Goal: Task Accomplishment & Management: Use online tool/utility

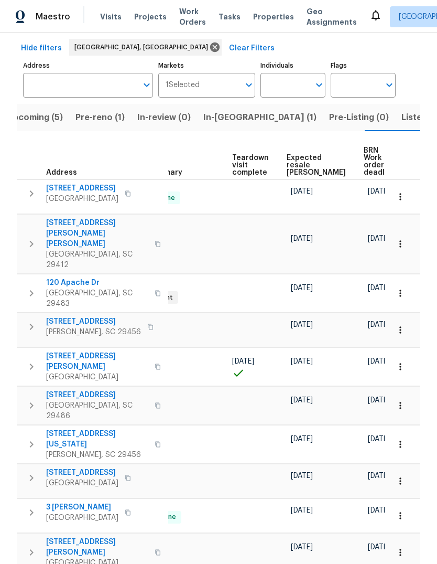
scroll to position [48, 0]
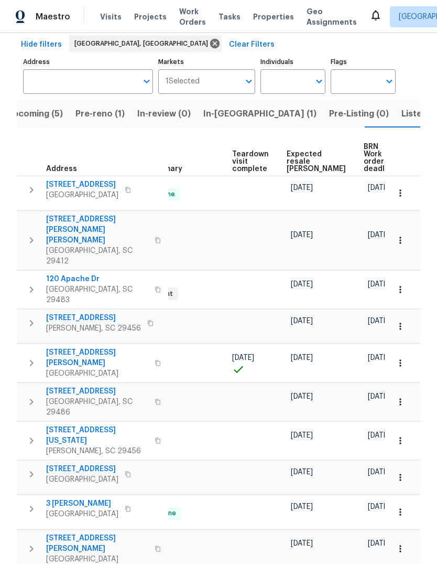
click at [50, 106] on span "Upcoming (5)" at bounding box center [35, 113] width 56 height 15
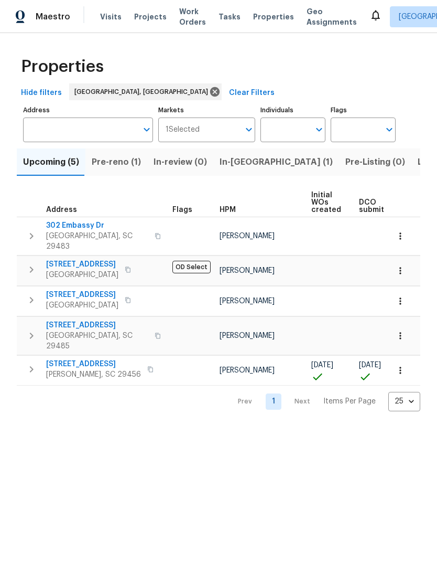
click at [87, 228] on span "302 Embassy Dr" at bounding box center [97, 225] width 102 height 10
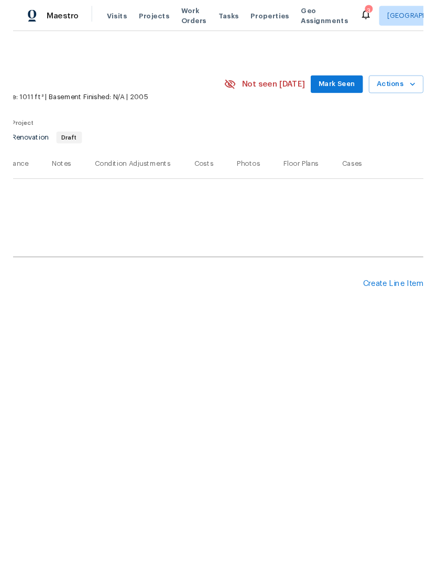
scroll to position [0, 155]
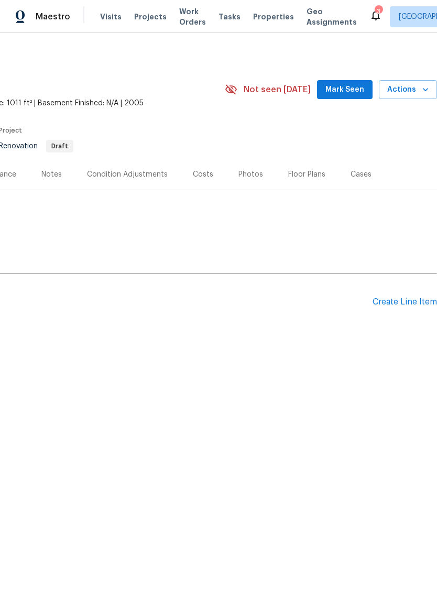
click at [401, 304] on div "Create Line Item" at bounding box center [405, 302] width 64 height 10
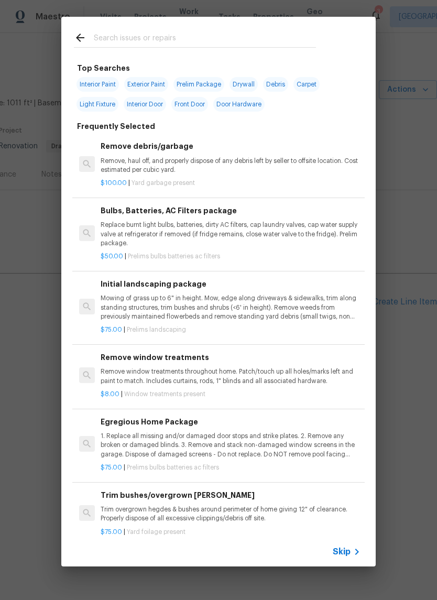
click at [227, 36] on input "text" at bounding box center [205, 39] width 222 height 16
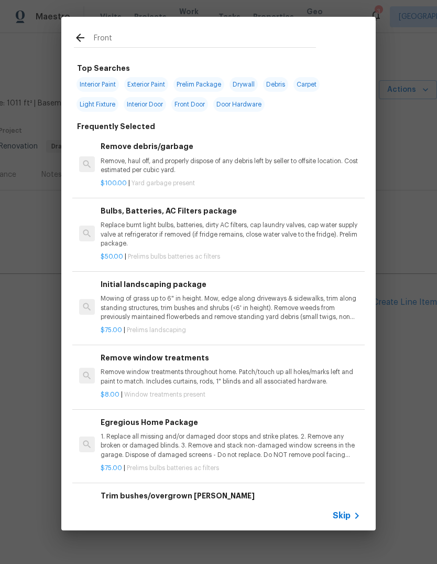
type input "Front"
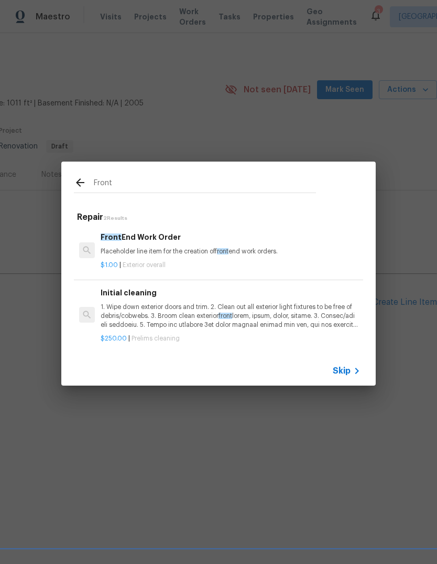
click at [271, 259] on div "$1.00 | Exterior overall" at bounding box center [231, 262] width 260 height 13
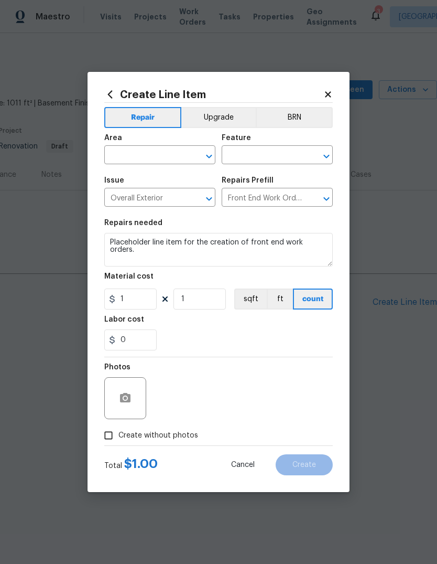
click at [267, 249] on textarea "Placeholder line item for the creation of front end work orders." at bounding box center [218, 250] width 229 height 34
click at [156, 148] on input "text" at bounding box center [145, 156] width 82 height 16
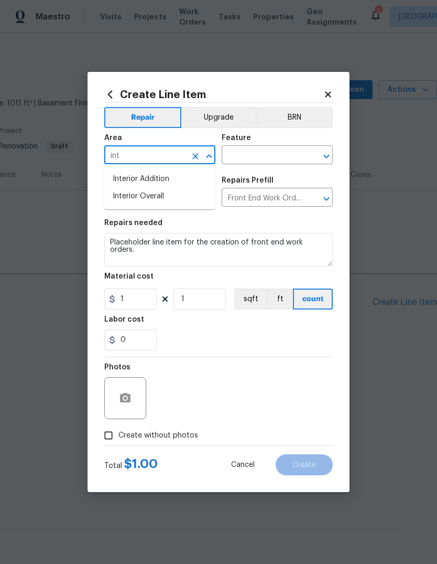
click at [188, 196] on li "Interior Overall" at bounding box center [159, 196] width 111 height 17
type input "Interior Overall"
click at [272, 155] on input "text" at bounding box center [263, 156] width 82 height 16
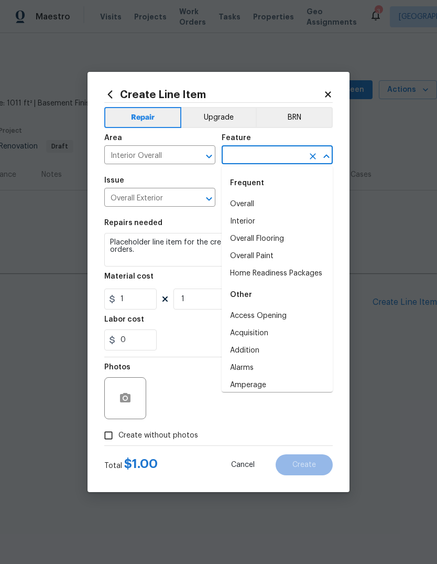
click at [273, 213] on li "Interior" at bounding box center [277, 221] width 111 height 17
type input "Interior"
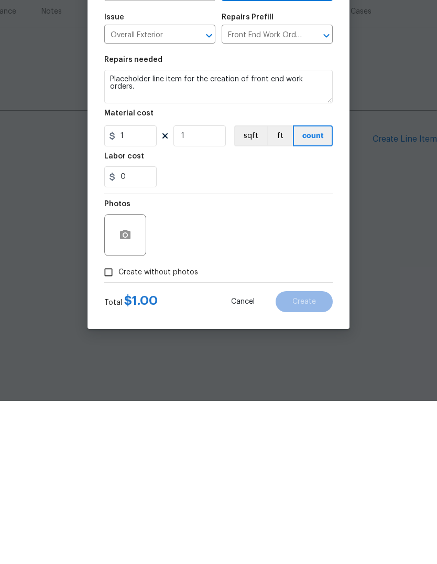
click at [172, 430] on span "Create without photos" at bounding box center [159, 435] width 80 height 11
click at [119, 425] on input "Create without photos" at bounding box center [109, 435] width 20 height 20
checkbox input "true"
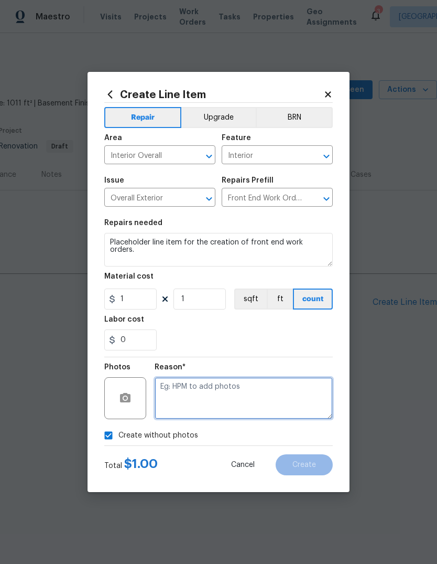
click at [256, 404] on textarea at bounding box center [244, 398] width 178 height 42
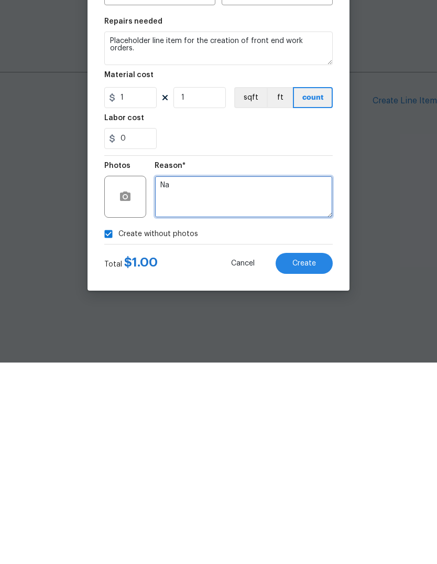
type textarea "Na"
click at [308, 454] on button "Create" at bounding box center [304, 464] width 57 height 21
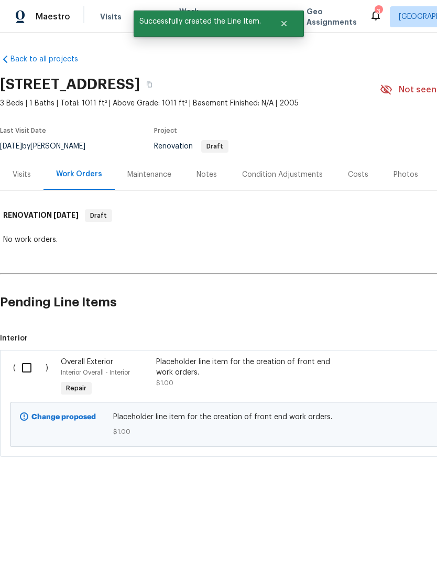
scroll to position [0, 0]
click at [24, 370] on input "checkbox" at bounding box center [31, 368] width 30 height 22
checkbox input "true"
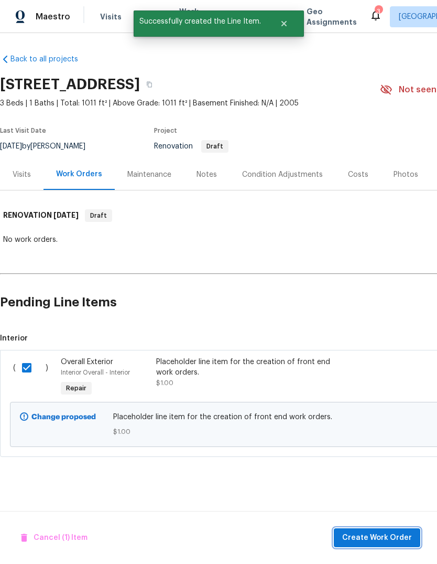
click at [401, 539] on span "Create Work Order" at bounding box center [377, 537] width 70 height 13
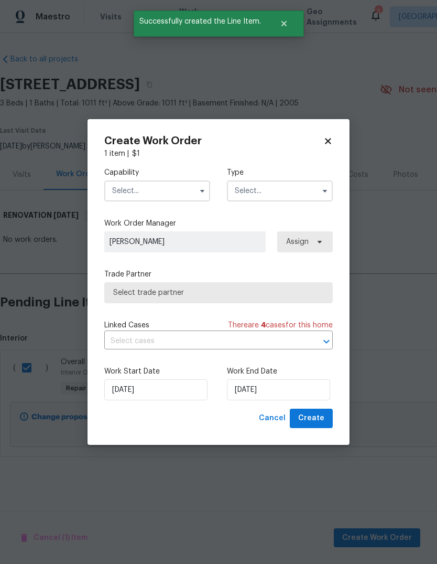
click at [189, 193] on input "text" at bounding box center [157, 190] width 106 height 21
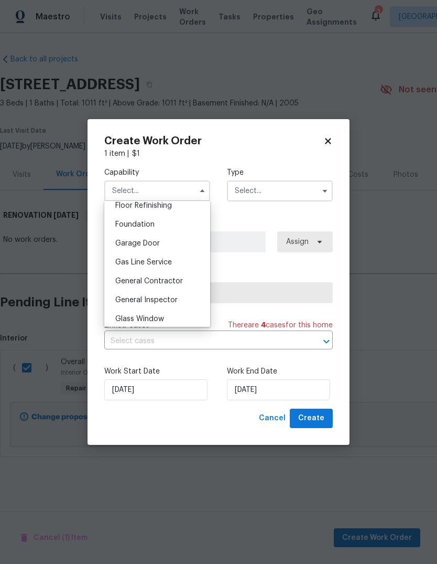
scroll to position [457, 0]
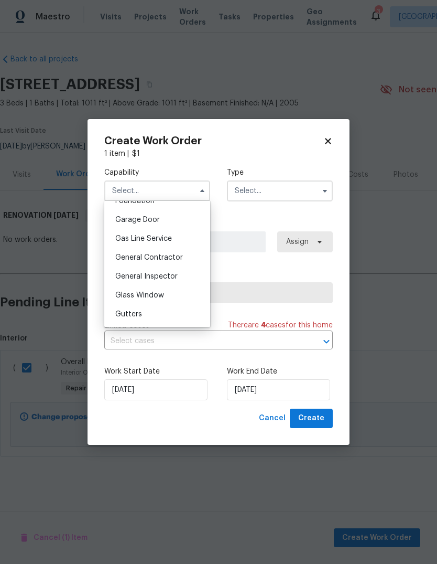
click at [183, 254] on div "General Contractor" at bounding box center [157, 257] width 101 height 19
type input "General Contractor"
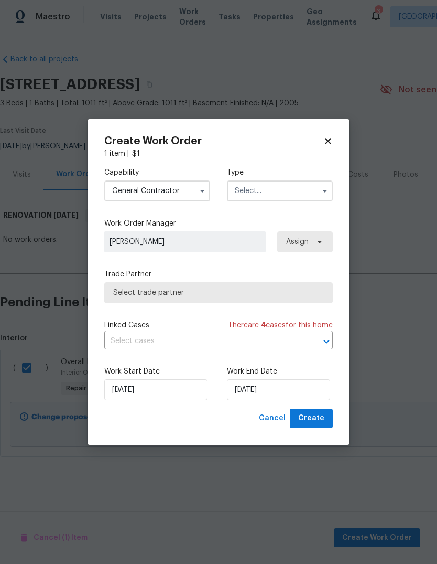
click at [309, 195] on input "text" at bounding box center [280, 190] width 106 height 21
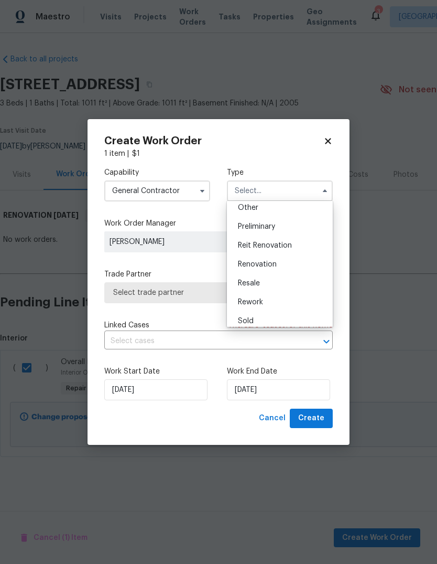
scroll to position [215, 0]
click at [295, 264] on div "Renovation" at bounding box center [280, 262] width 101 height 19
type input "Renovation"
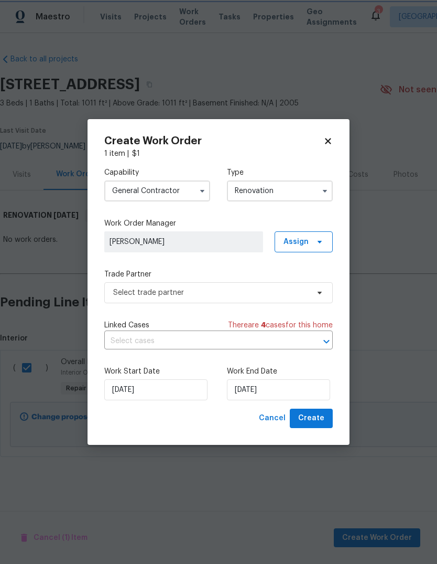
scroll to position [0, 0]
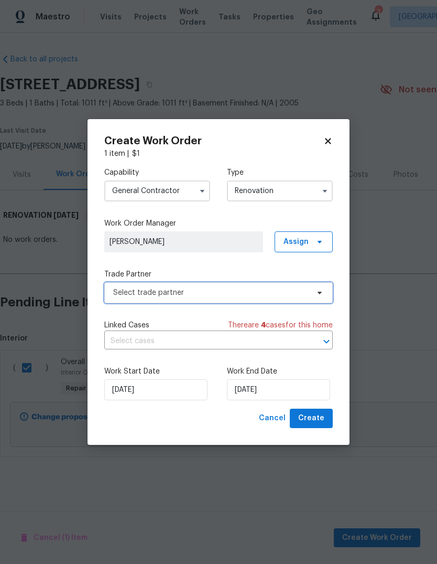
click at [320, 296] on span "Select trade partner" at bounding box center [218, 292] width 229 height 21
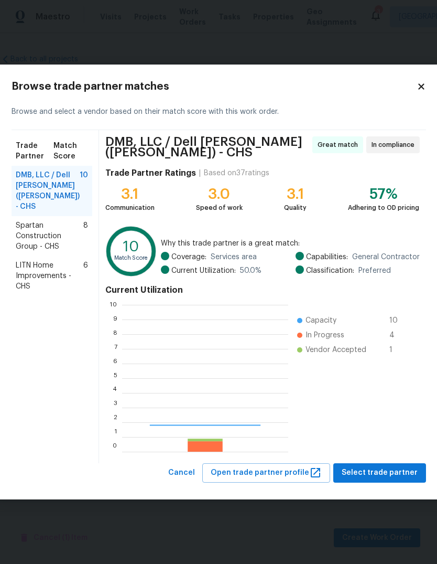
scroll to position [147, 166]
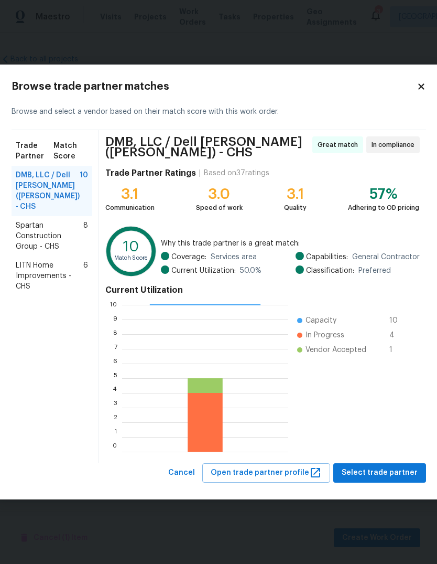
click at [33, 183] on span "DMB, LLC / Dell [PERSON_NAME] ([PERSON_NAME]) - CHS" at bounding box center [48, 191] width 64 height 42
click at [398, 468] on span "Select trade partner" at bounding box center [380, 472] width 76 height 13
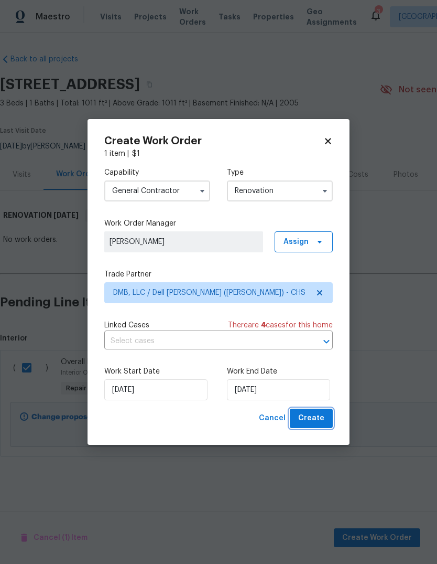
click at [324, 416] on span "Create" at bounding box center [311, 418] width 26 height 13
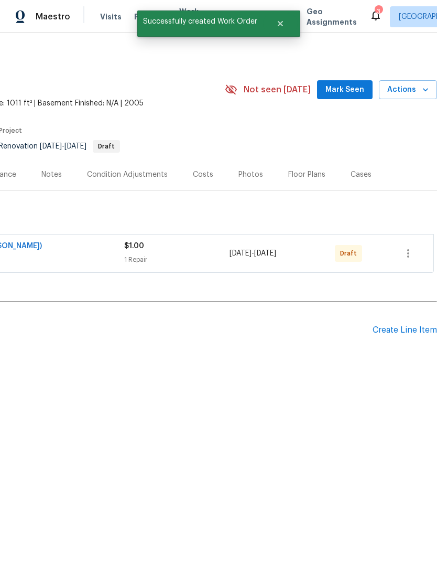
scroll to position [0, 155]
click at [410, 254] on icon "button" at bounding box center [408, 253] width 13 height 13
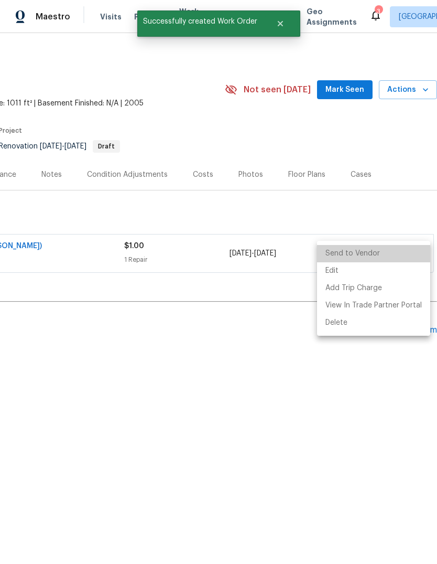
click at [390, 254] on li "Send to Vendor" at bounding box center [373, 253] width 113 height 17
